Goal: Information Seeking & Learning: Learn about a topic

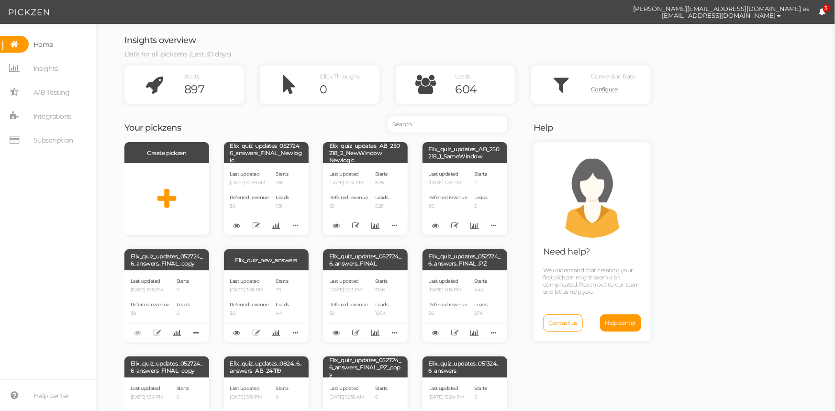
click at [55, 149] on nav "Home Insights A/B Testing Integrations Subscription" at bounding box center [48, 96] width 96 height 120
click at [55, 76] on span "Insights" at bounding box center [45, 68] width 25 height 15
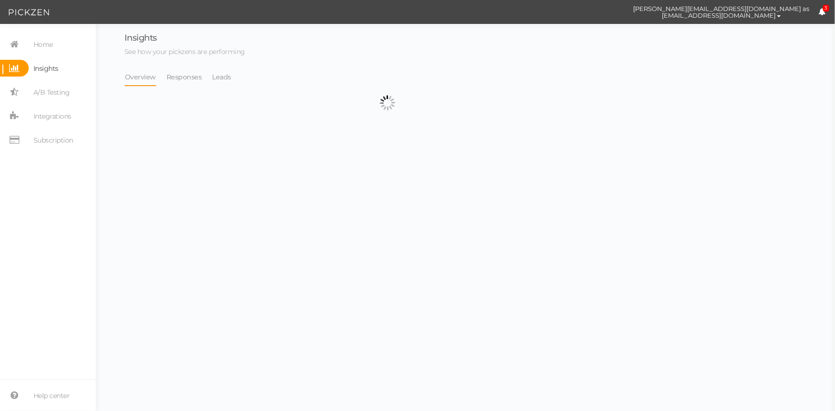
select select "13533"
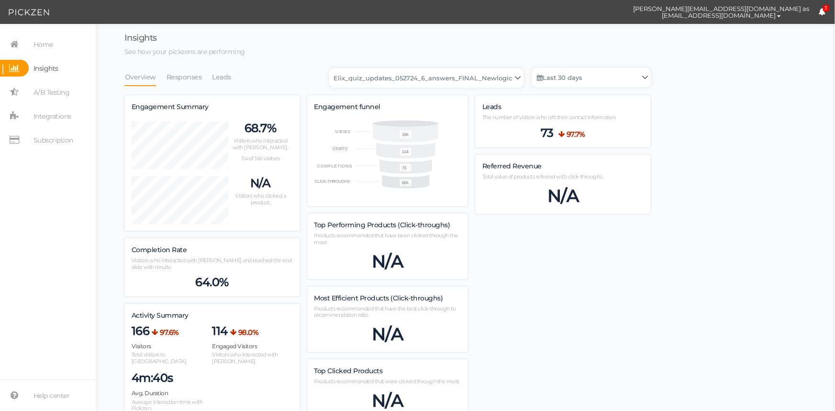
click at [205, 74] on li "Responses" at bounding box center [189, 77] width 46 height 18
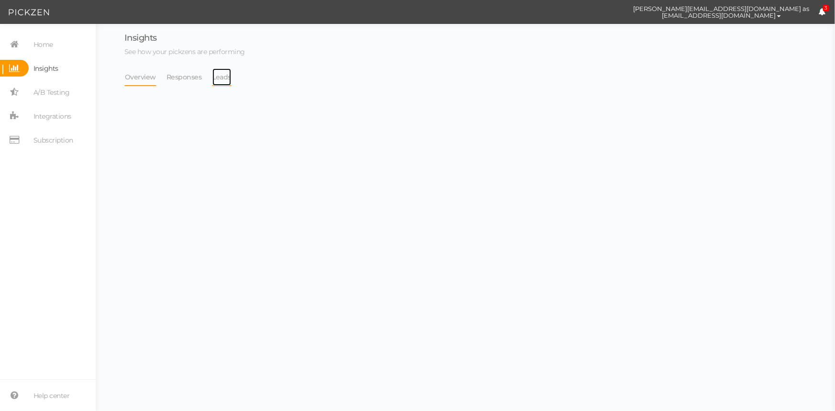
click at [221, 77] on link "Leads" at bounding box center [222, 77] width 20 height 18
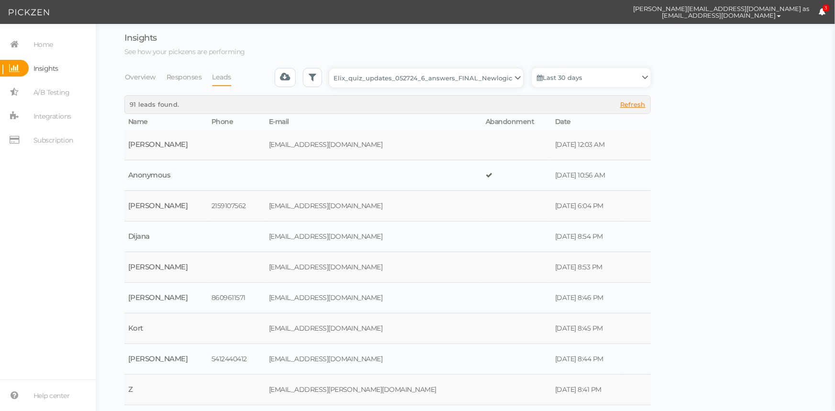
click at [422, 85] on select "Backup_2020010 backup_20200106 Elix Quiz PopUp Elix_quiz Elix_quiz [OLD] Elix_q…" at bounding box center [426, 77] width 194 height 19
select select "4896"
click at [332, 68] on select "Backup_2020010 backup_20200106 Elix Quiz PopUp Elix_quiz Elix_quiz [OLD] Elix_q…" at bounding box center [426, 77] width 194 height 19
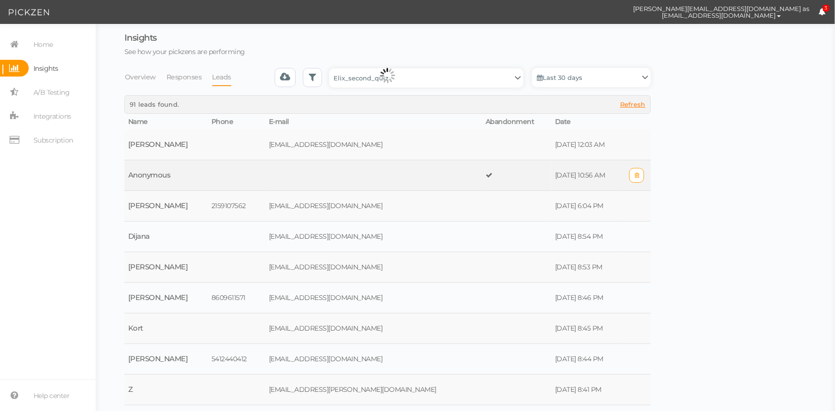
select select "4896"
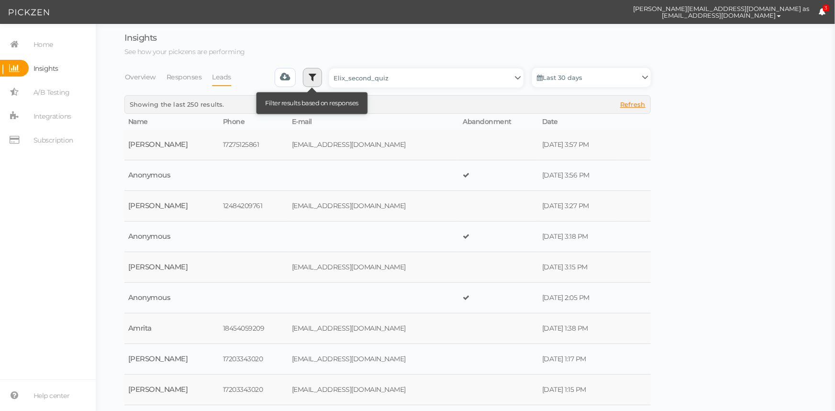
click at [313, 76] on icon at bounding box center [313, 77] width 8 height 10
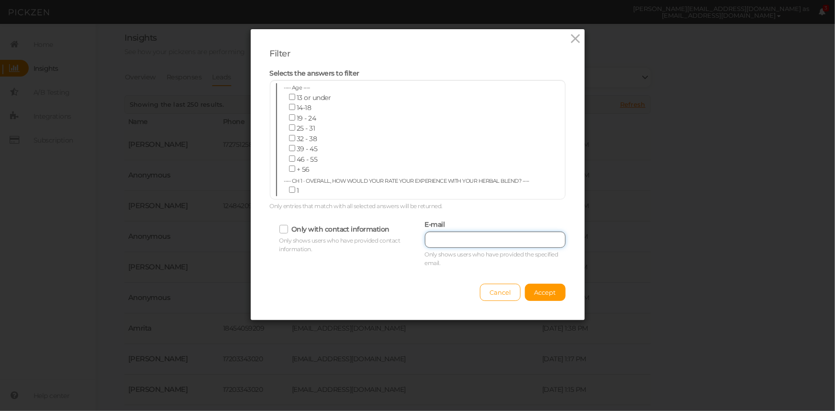
click at [518, 243] on input "text" at bounding box center [495, 240] width 141 height 16
paste input "[EMAIL_ADDRESS][DOMAIN_NAME]"
type input "[EMAIL_ADDRESS][DOMAIN_NAME]"
click at [552, 294] on span "Accept" at bounding box center [545, 292] width 22 height 8
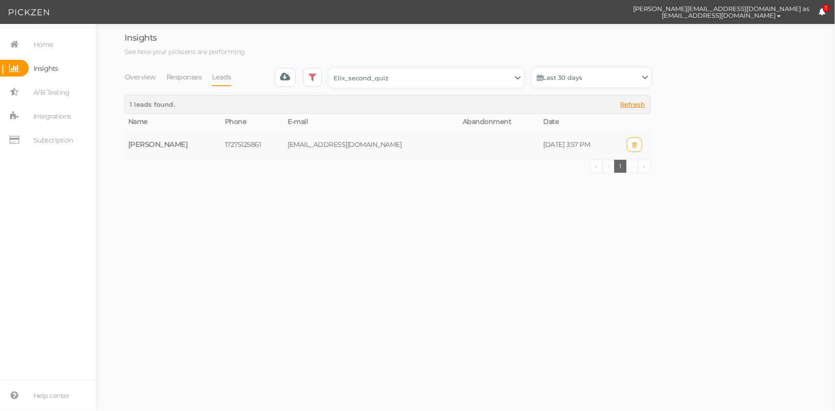
click at [491, 143] on td at bounding box center [499, 145] width 81 height 30
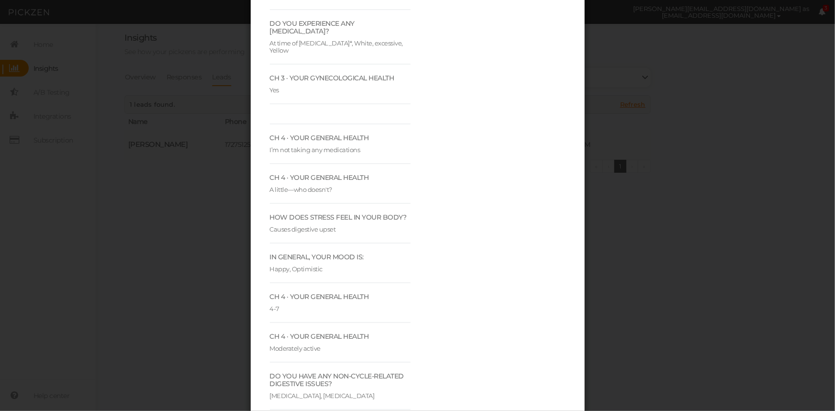
scroll to position [2388, 0]
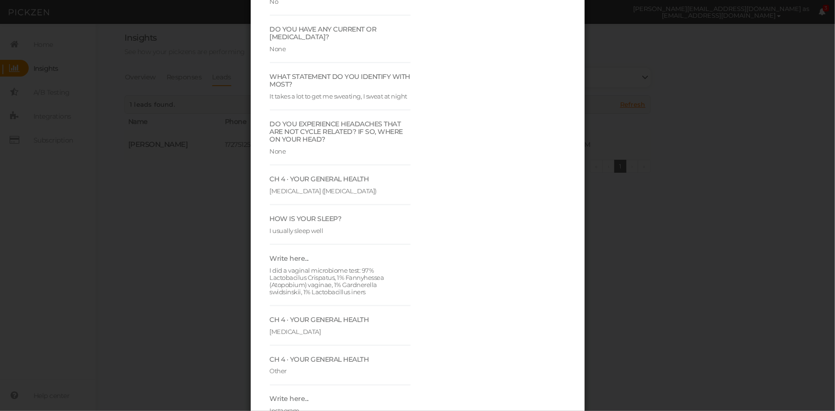
click at [196, 55] on div "Lead Details Responses First Name [PERSON_NAME] E-mail [EMAIL_ADDRESS][DOMAIN_N…" at bounding box center [417, 205] width 835 height 411
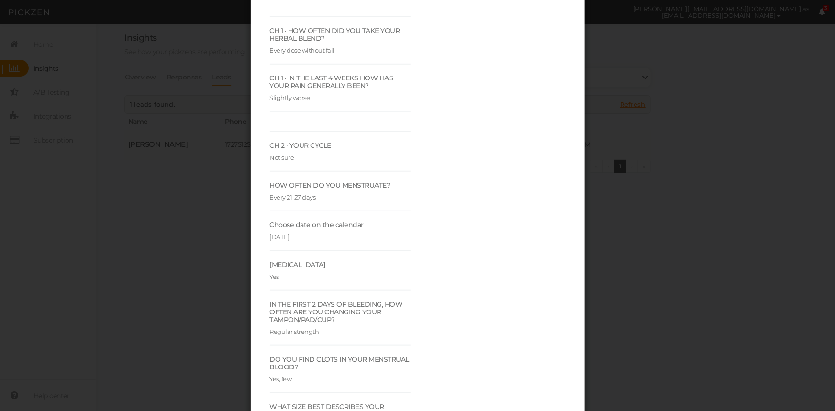
click at [693, 268] on div "Lead Details Responses First Name [PERSON_NAME] E-mail [EMAIL_ADDRESS][DOMAIN_N…" at bounding box center [417, 205] width 835 height 411
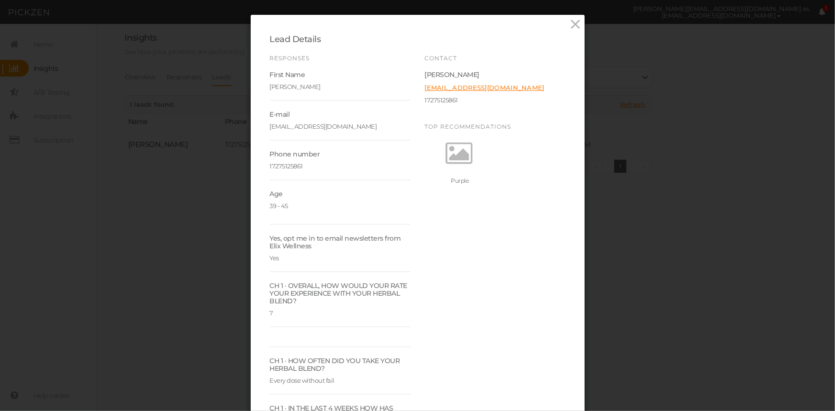
scroll to position [0, 0]
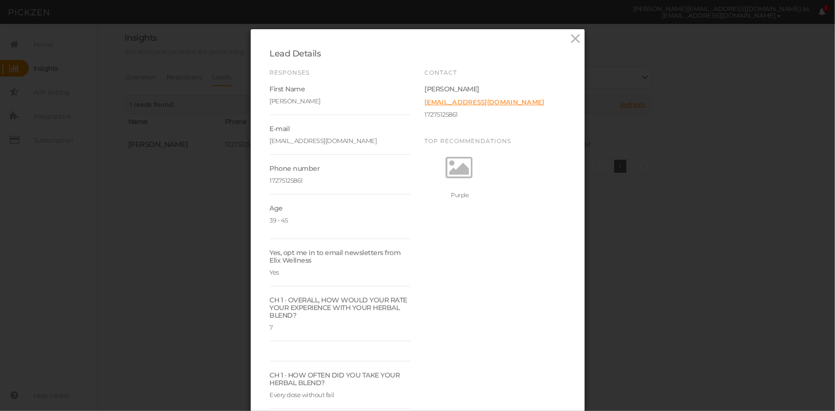
click at [568, 46] on link at bounding box center [575, 40] width 14 height 16
